Goal: Find specific page/section

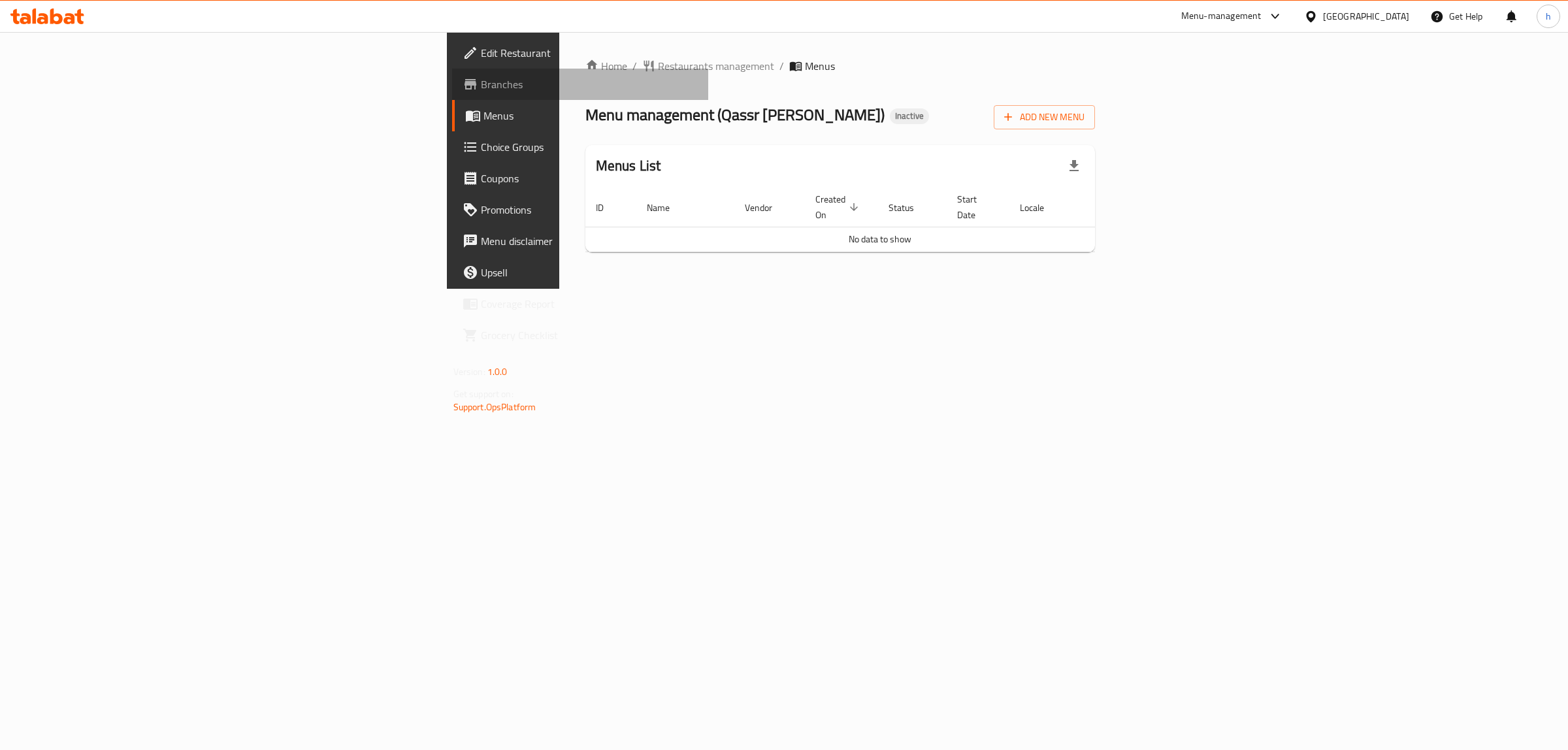
click at [481, 86] on span "Branches" at bounding box center [590, 84] width 218 height 16
click at [481, 82] on span "Branches" at bounding box center [590, 84] width 218 height 16
click at [481, 87] on span "Branches" at bounding box center [590, 84] width 218 height 16
